Goal: Transaction & Acquisition: Subscribe to service/newsletter

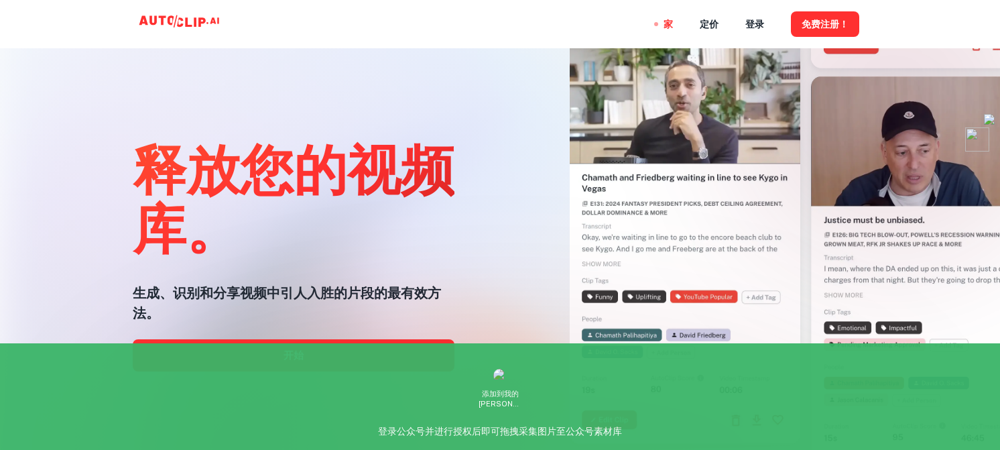
click at [291, 355] on div at bounding box center [500, 450] width 801 height 268
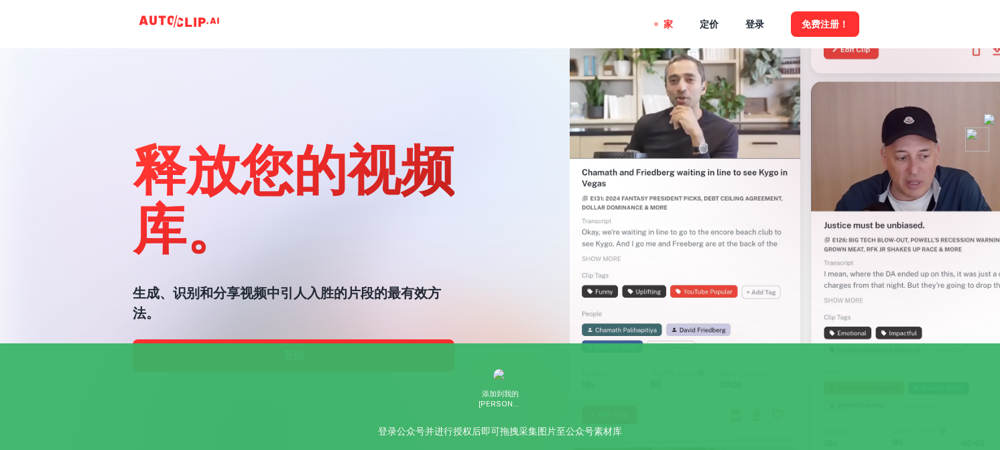
click at [292, 355] on div at bounding box center [500, 450] width 801 height 268
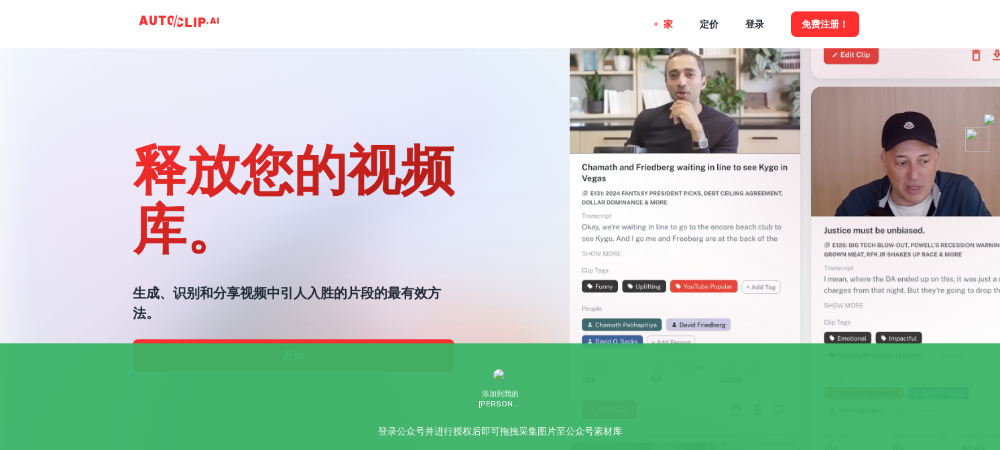
click at [306, 355] on div at bounding box center [500, 450] width 801 height 268
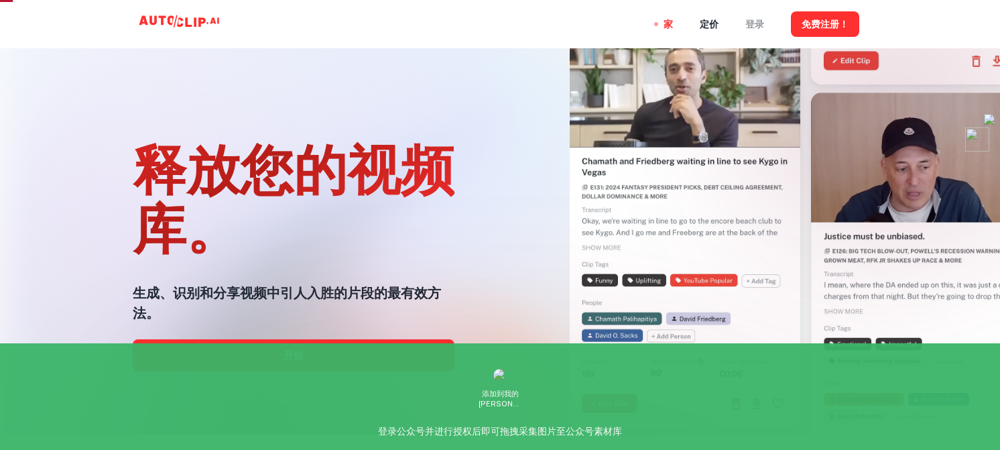
scroll to position [25, 0]
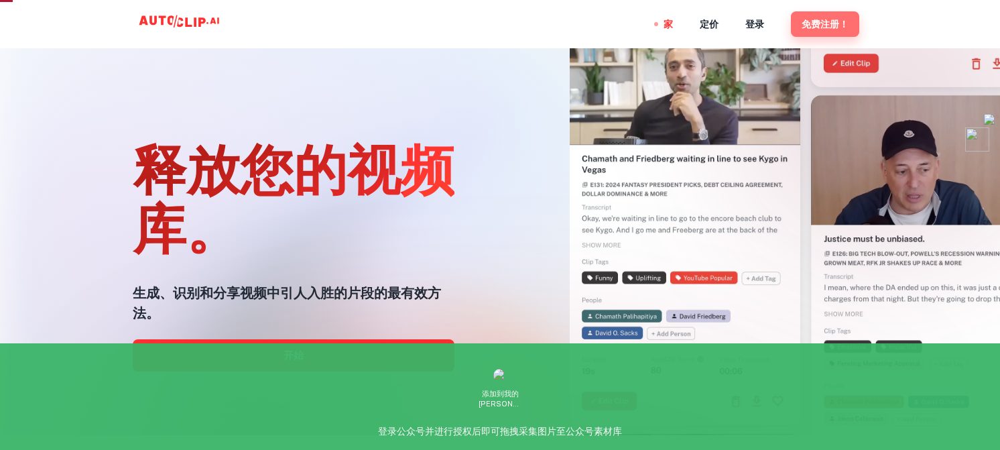
click at [829, 23] on font "免费注册！" at bounding box center [825, 24] width 47 height 11
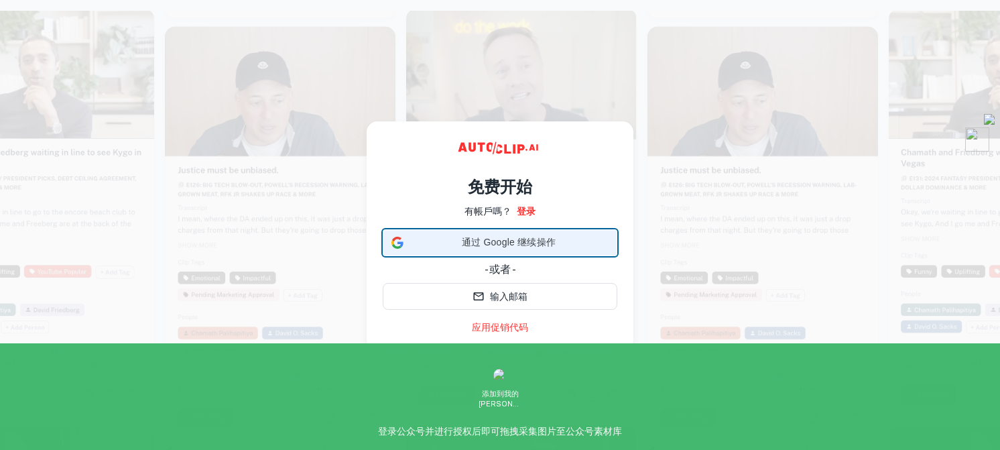
click at [559, 244] on span "通过 Google 继续操作" at bounding box center [509, 242] width 200 height 14
